Goal: Information Seeking & Learning: Learn about a topic

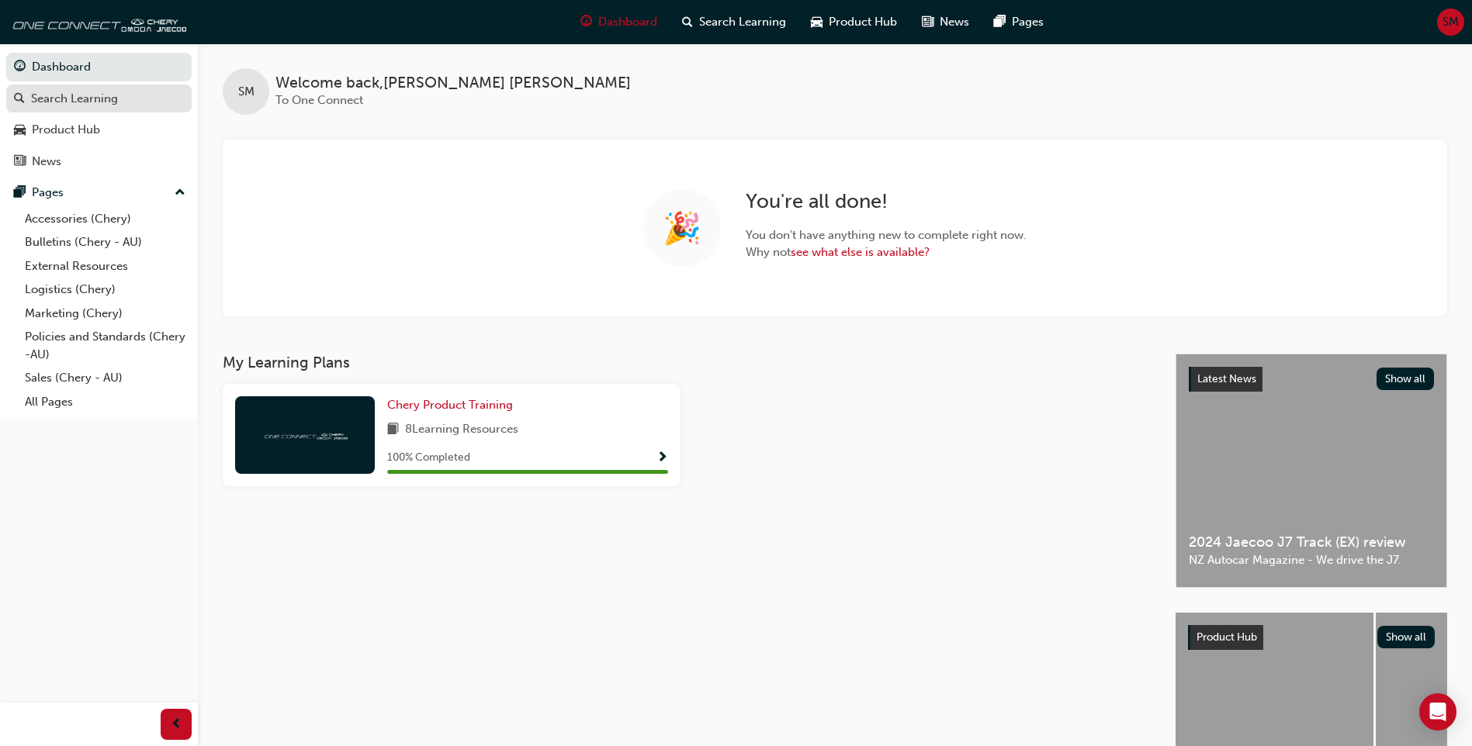
click at [110, 102] on div "Search Learning" at bounding box center [74, 99] width 87 height 18
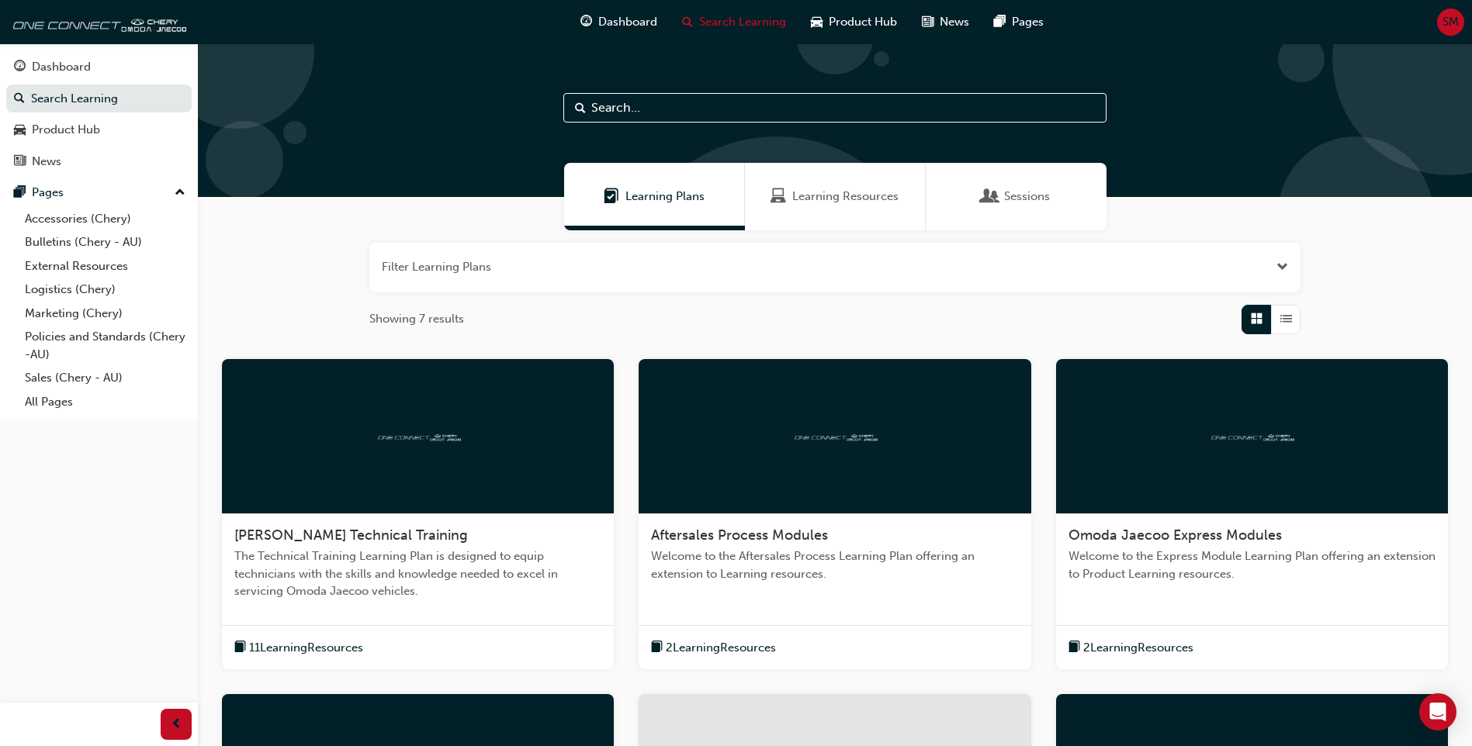
click at [863, 197] on span "Learning Resources" at bounding box center [845, 197] width 106 height 18
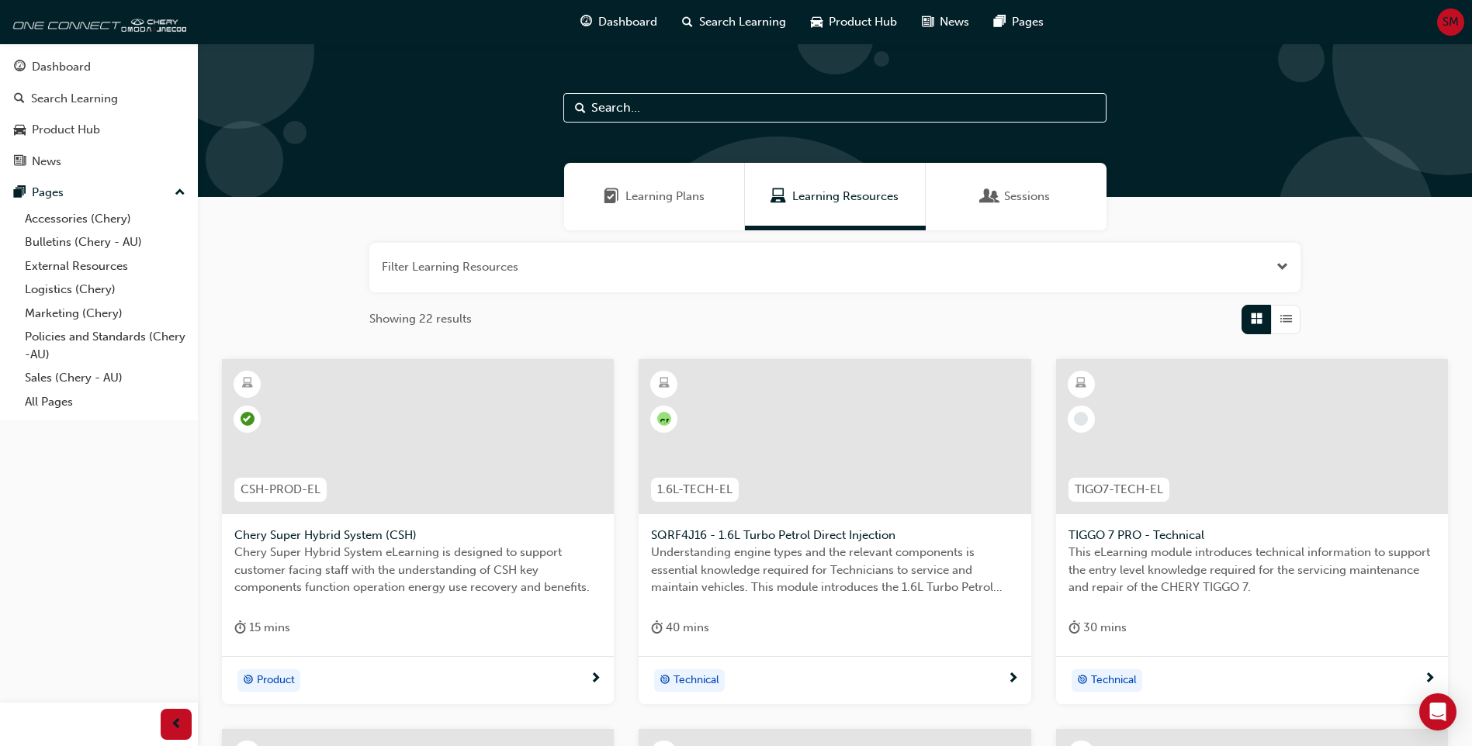
click at [695, 195] on span "Learning Plans" at bounding box center [664, 197] width 79 height 18
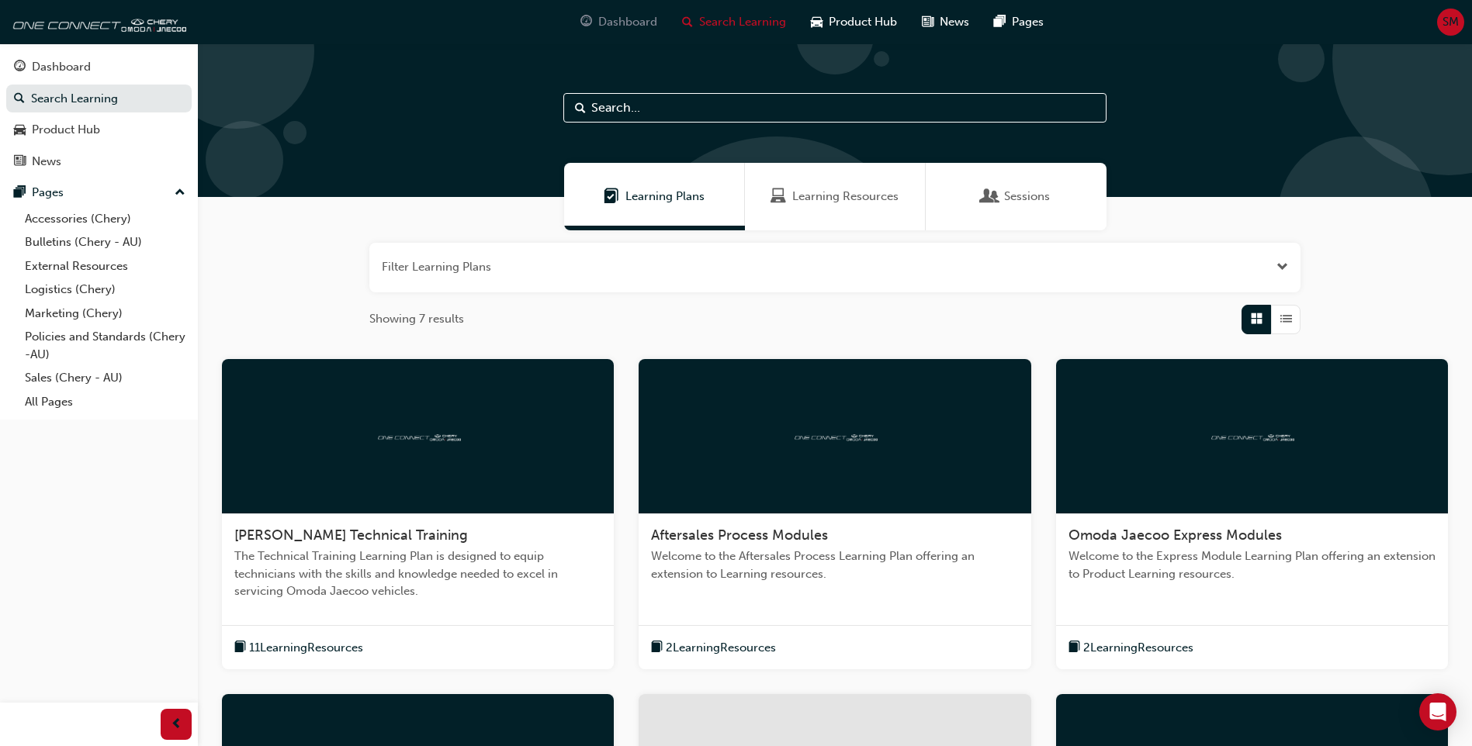
click at [631, 24] on span "Dashboard" at bounding box center [627, 22] width 59 height 18
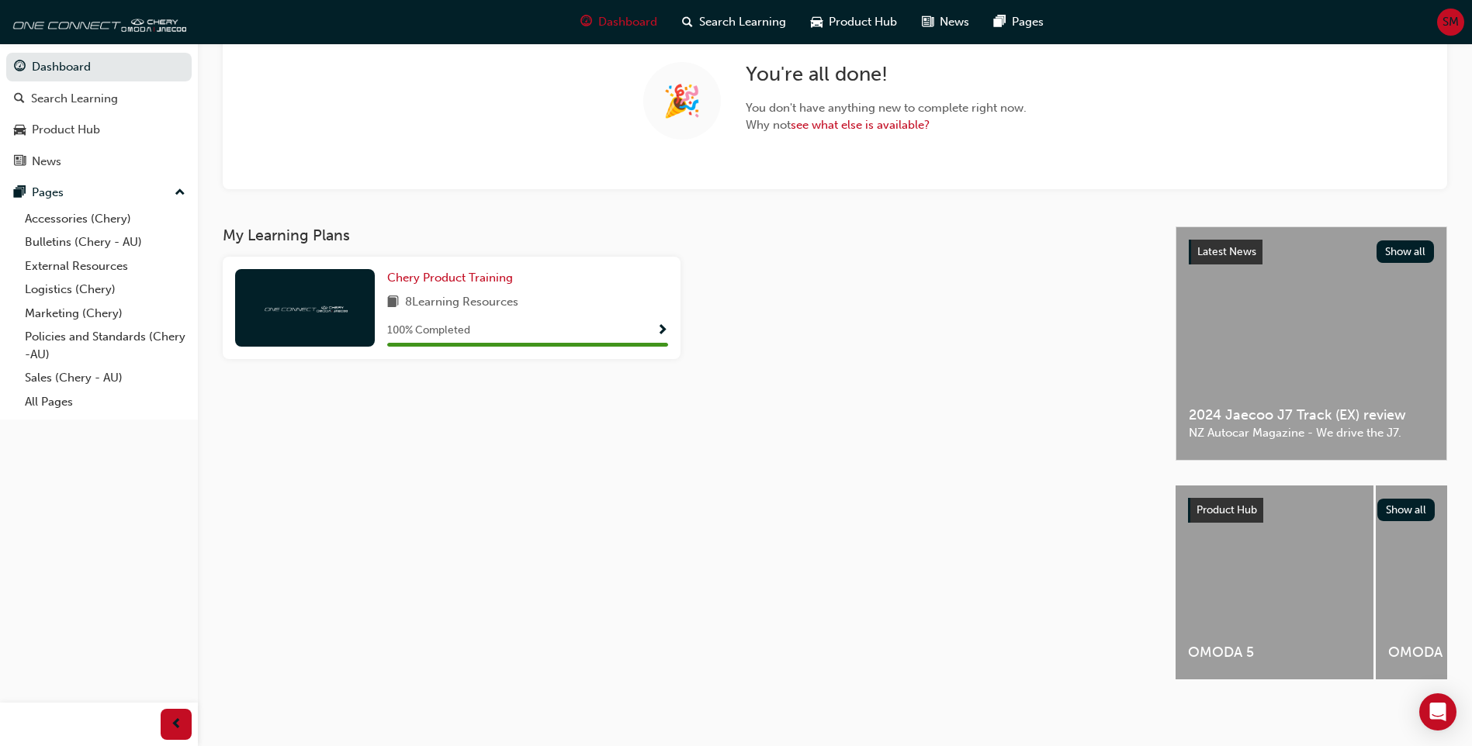
scroll to position [133, 0]
